Goal: Information Seeking & Learning: Learn about a topic

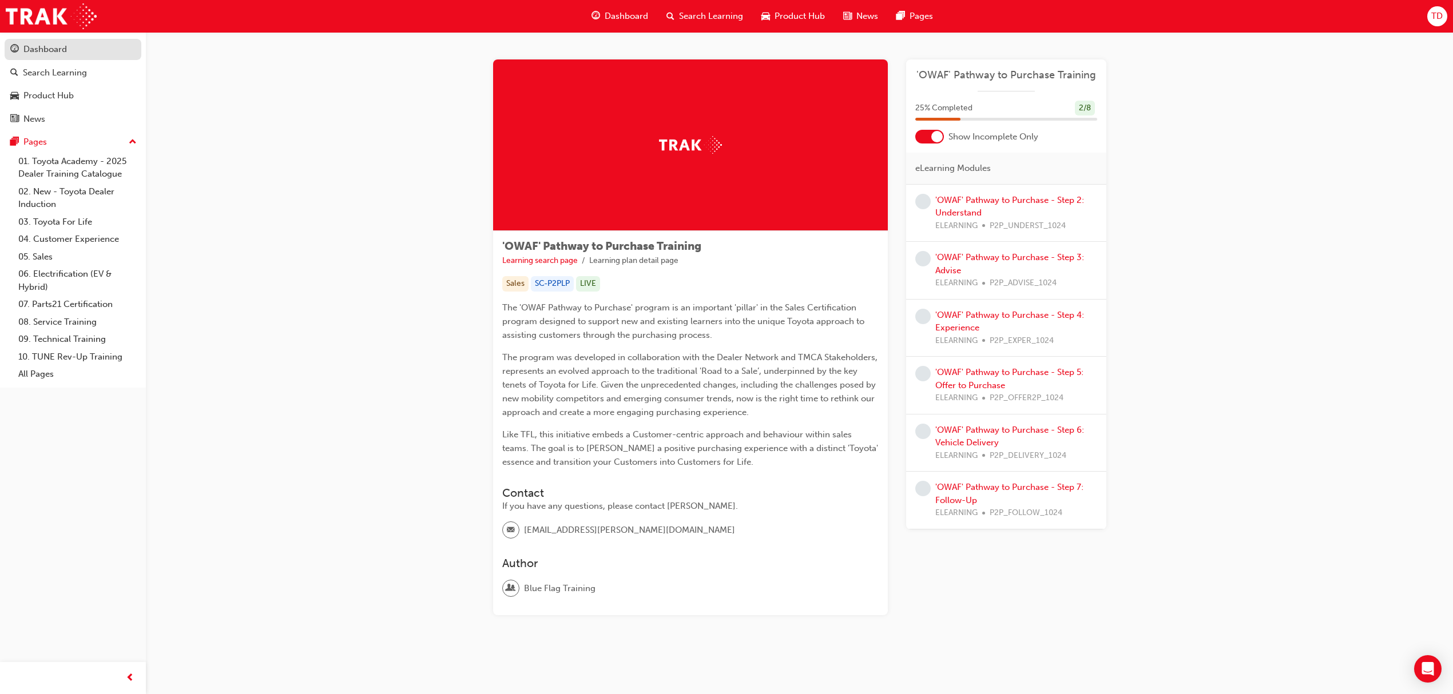
click at [65, 59] on button "Dashboard Search Learning Product Hub News Pages" at bounding box center [73, 84] width 137 height 95
click at [65, 48] on div "Dashboard" at bounding box center [44, 49] width 43 height 13
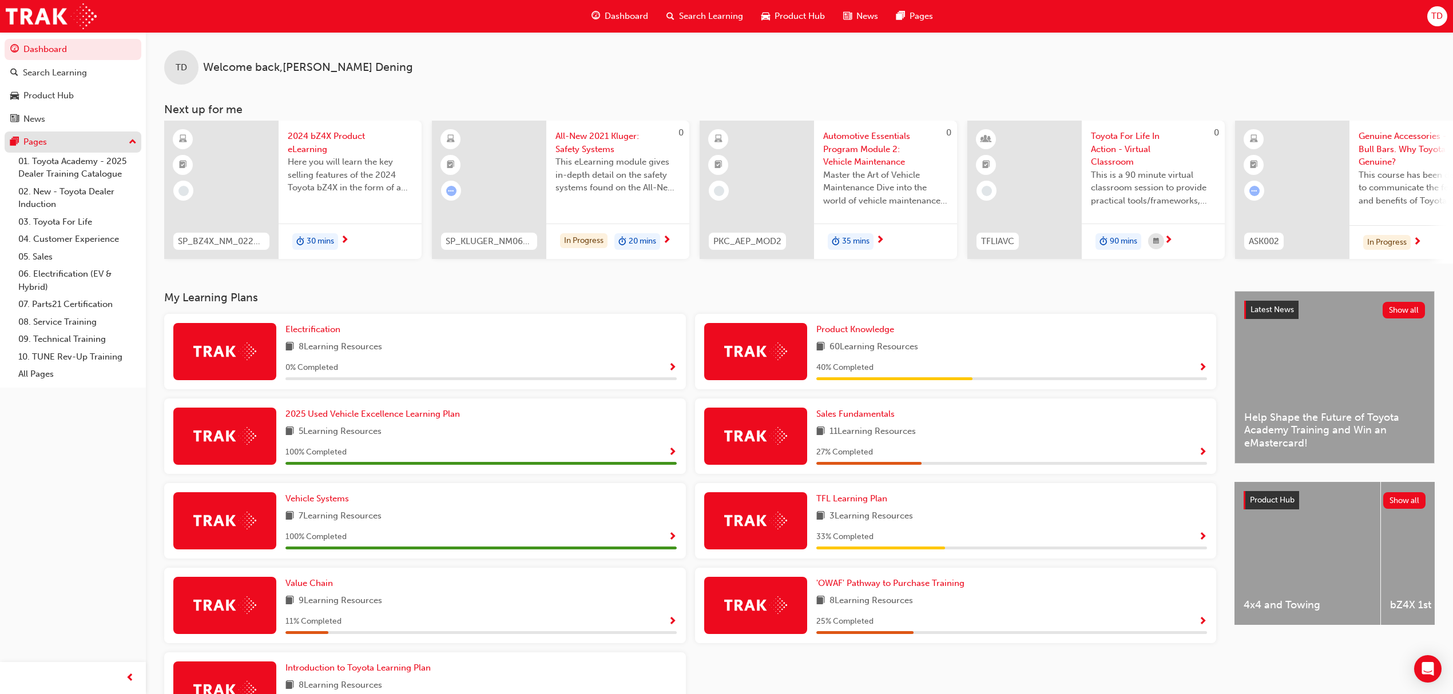
click at [37, 133] on button "Pages" at bounding box center [73, 142] width 137 height 21
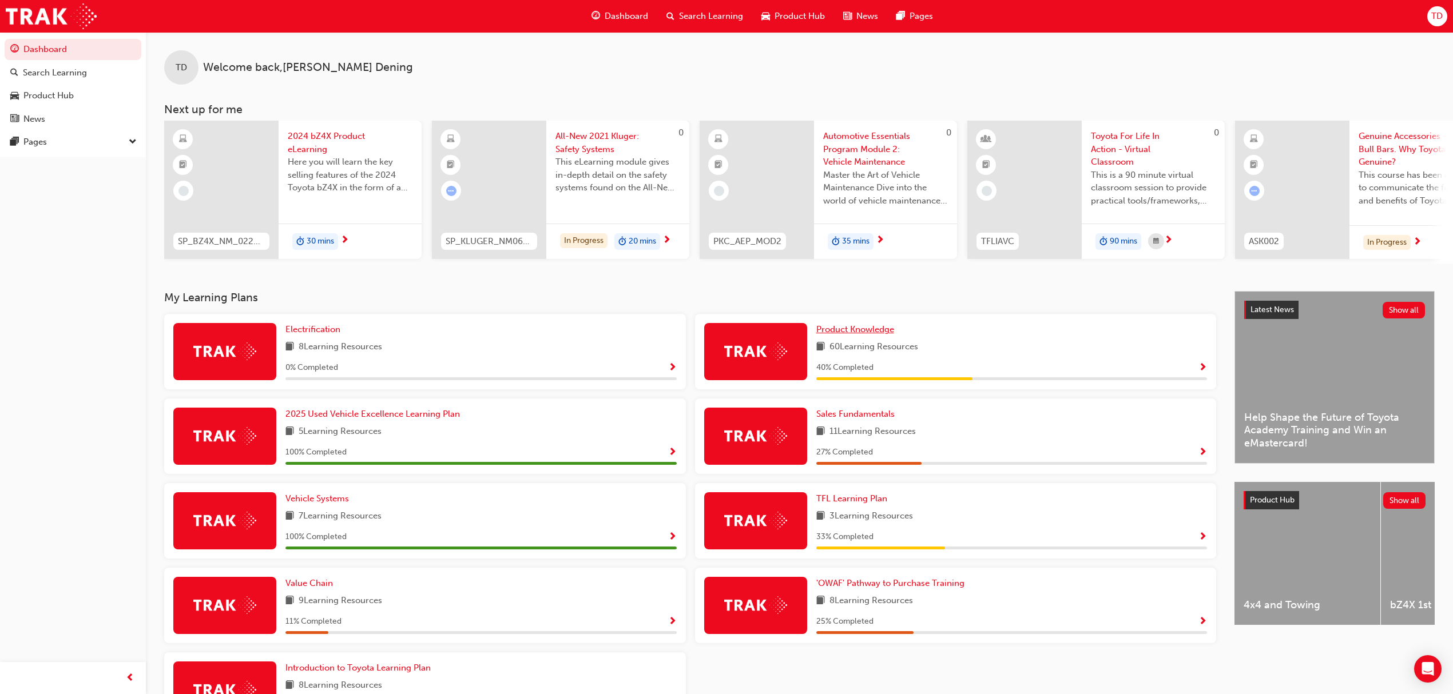
click at [850, 334] on span "Product Knowledge" at bounding box center [855, 329] width 78 height 10
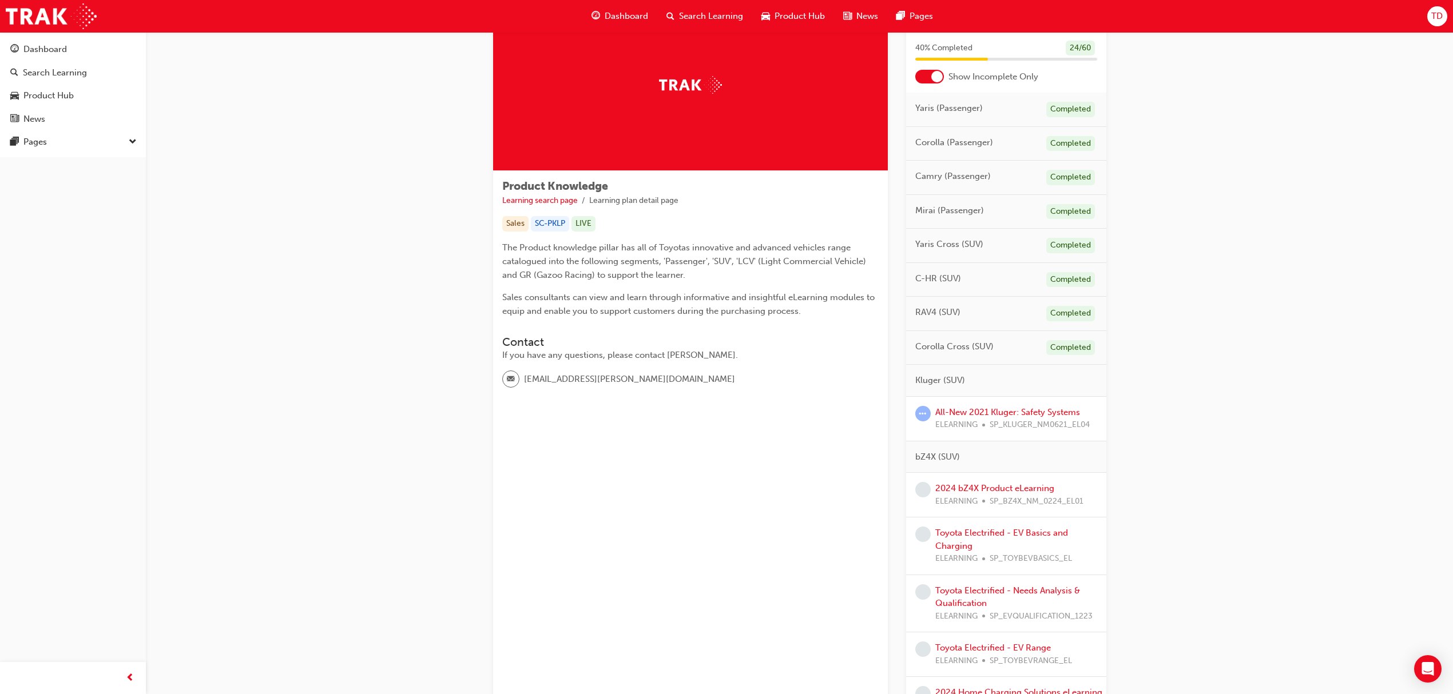
scroll to position [152, 0]
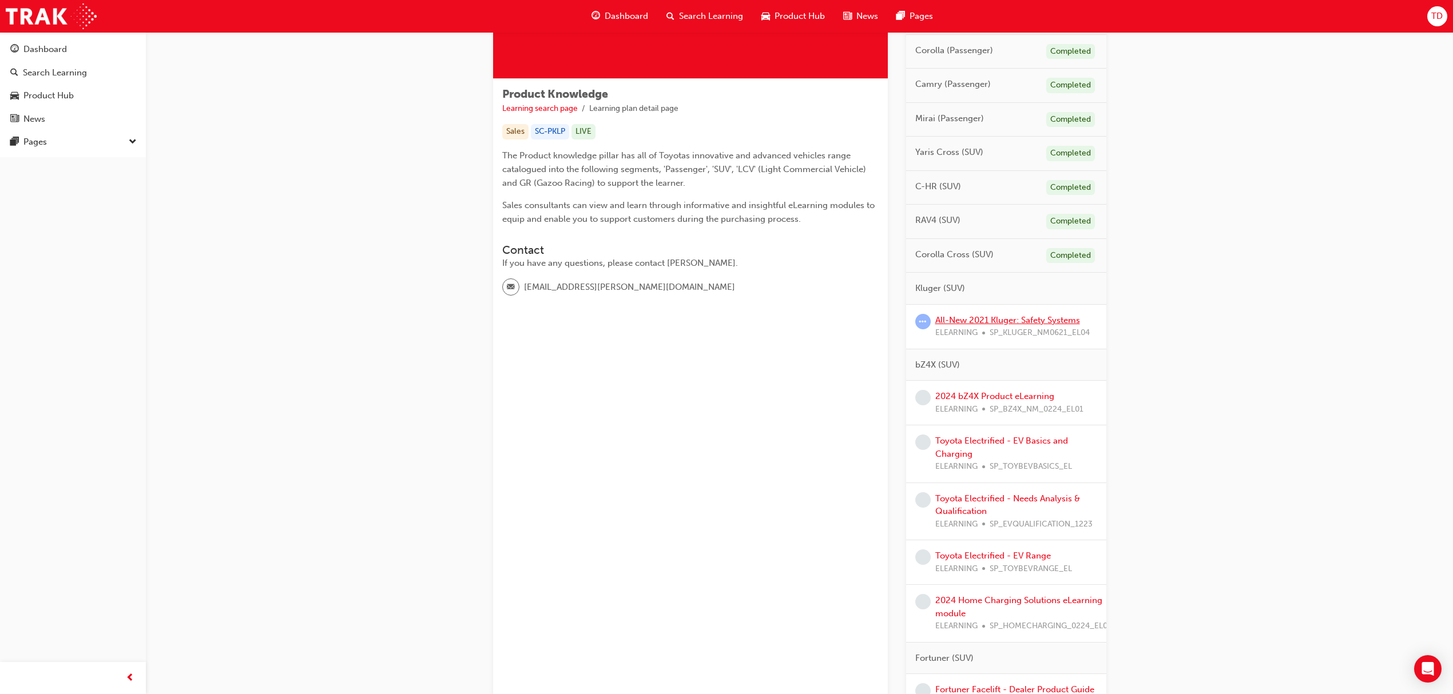
click at [996, 325] on link "All-New 2021 Kluger: Safety Systems" at bounding box center [1007, 320] width 145 height 10
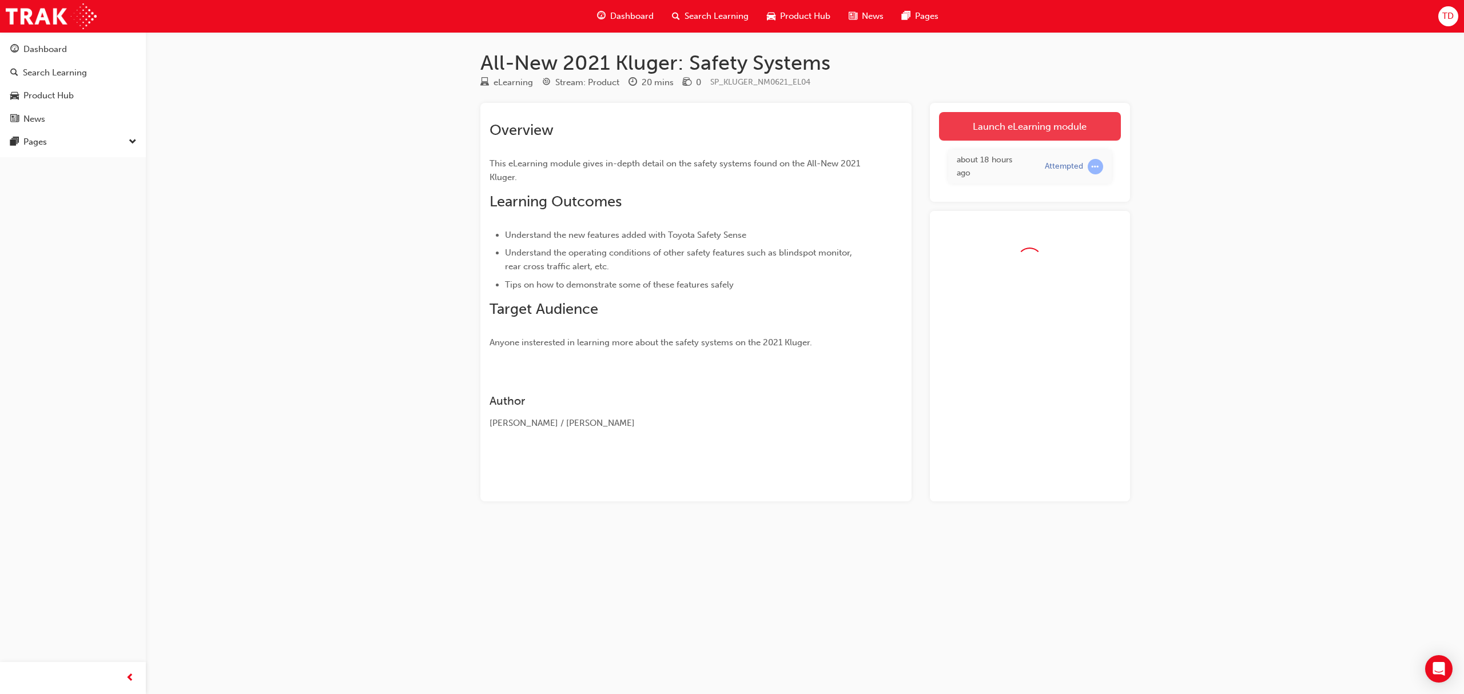
click at [988, 133] on link "Launch eLearning module" at bounding box center [1030, 126] width 182 height 29
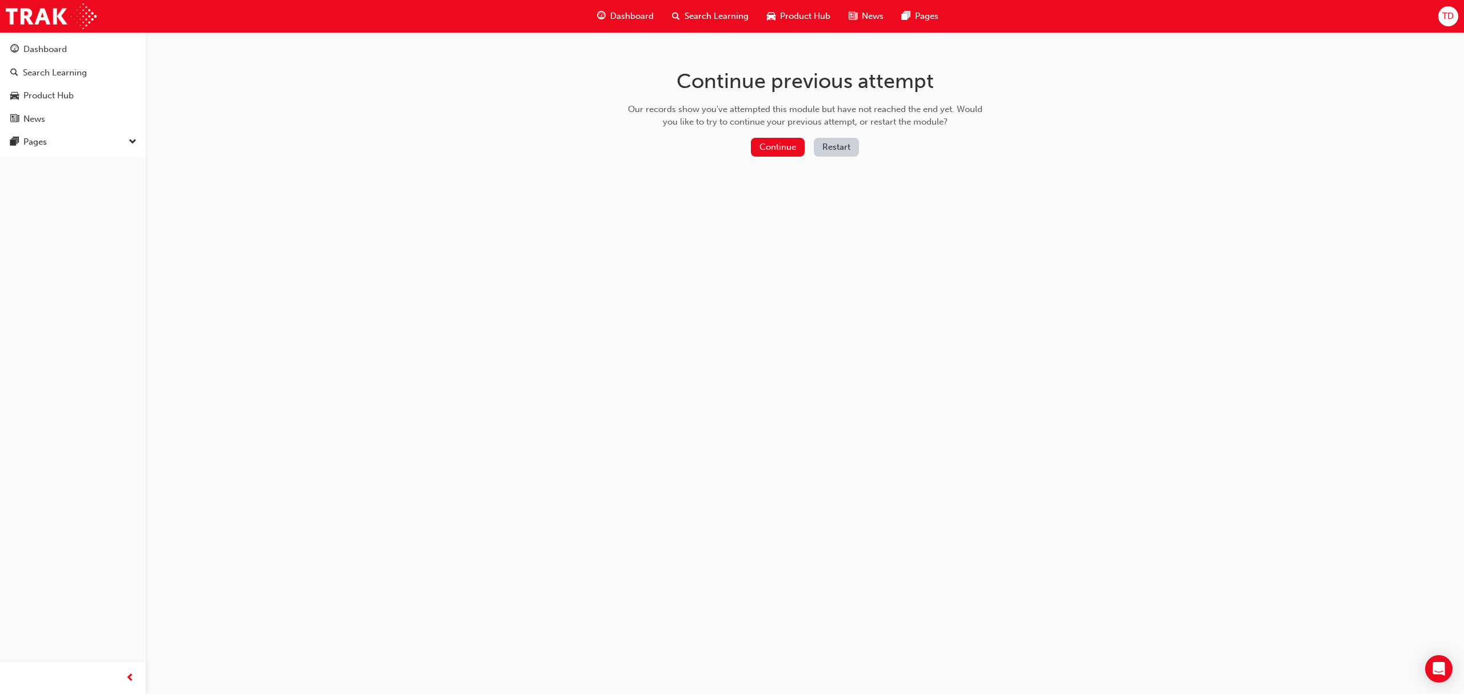
click at [779, 160] on div "Continue Restart" at bounding box center [805, 149] width 363 height 23
click at [774, 150] on button "Continue" at bounding box center [778, 147] width 54 height 19
